Goal: Navigation & Orientation: Find specific page/section

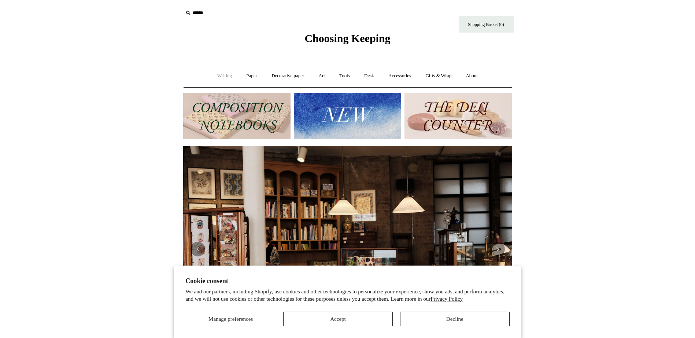
click at [218, 77] on link "Writing +" at bounding box center [225, 75] width 28 height 19
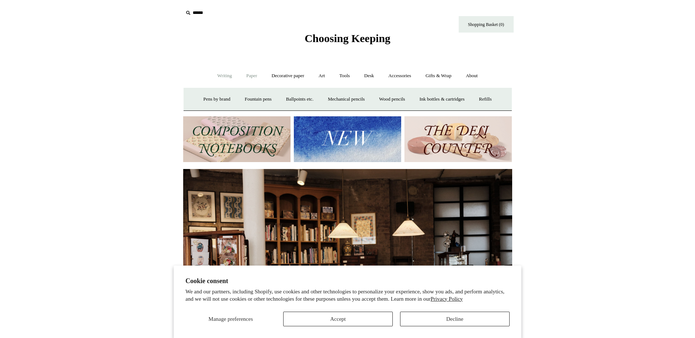
click at [254, 79] on link "Paper +" at bounding box center [252, 75] width 24 height 19
click at [317, 79] on link "Art +" at bounding box center [321, 75] width 19 height 19
click at [292, 82] on link "Decorative paper +" at bounding box center [288, 75] width 46 height 19
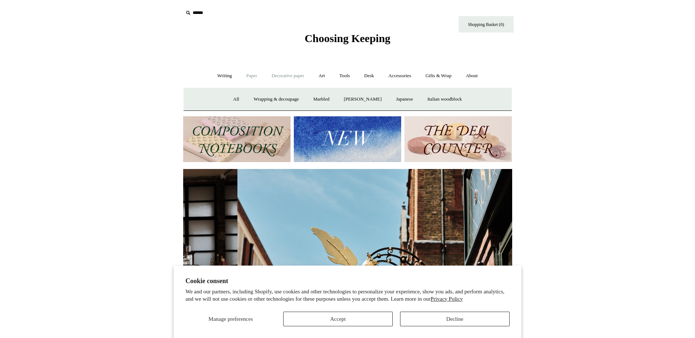
scroll to position [0, 329]
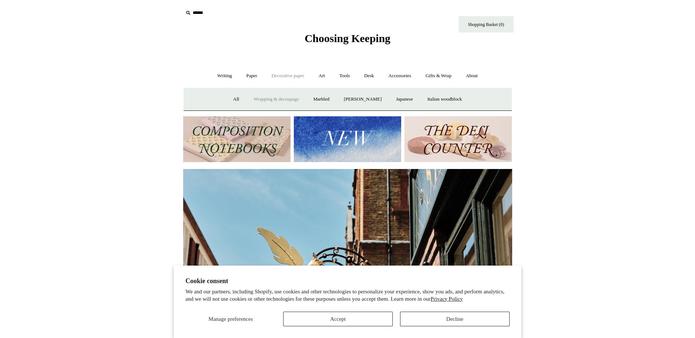
click at [255, 96] on link "Wrapping & decoupage" at bounding box center [276, 99] width 59 height 19
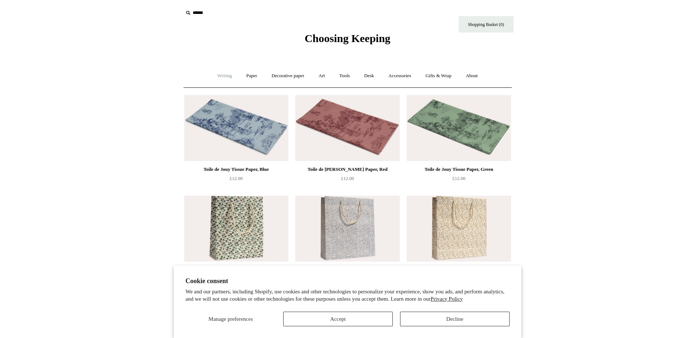
click at [226, 74] on link "Writing +" at bounding box center [225, 75] width 28 height 19
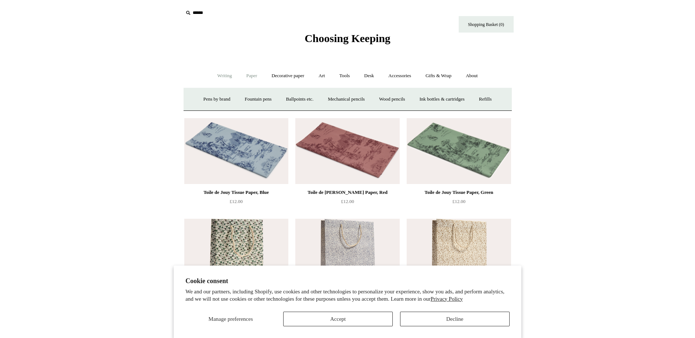
click at [253, 83] on link "Paper +" at bounding box center [252, 75] width 24 height 19
click at [246, 93] on link "Notebooks +" at bounding box center [245, 99] width 34 height 19
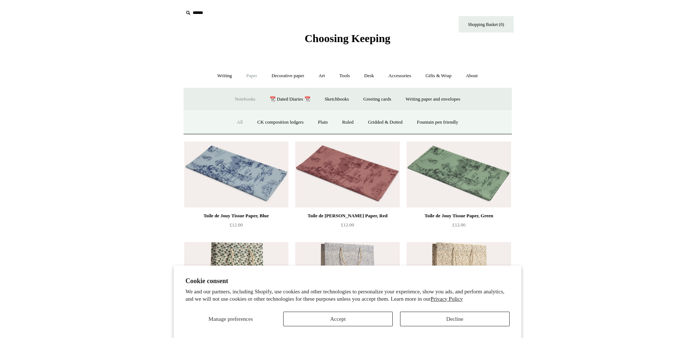
click at [237, 123] on link "All" at bounding box center [239, 122] width 19 height 19
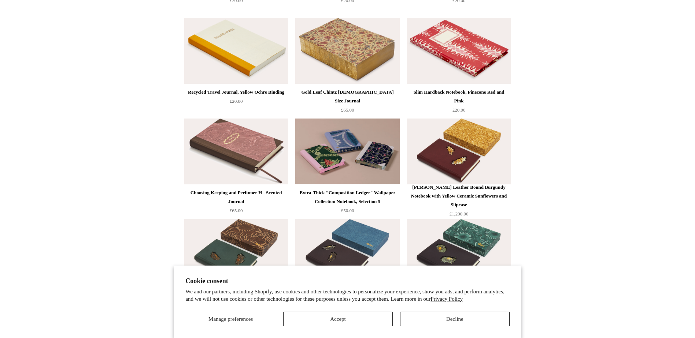
scroll to position [3260, 0]
